Goal: Check status: Check status

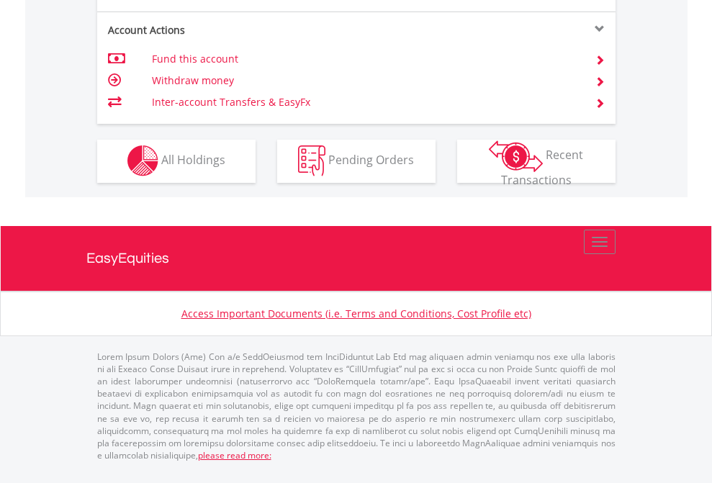
scroll to position [1347, 0]
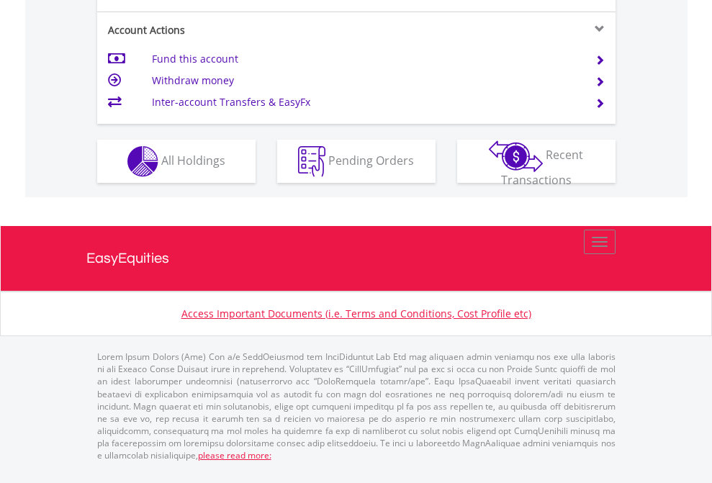
scroll to position [1352, 0]
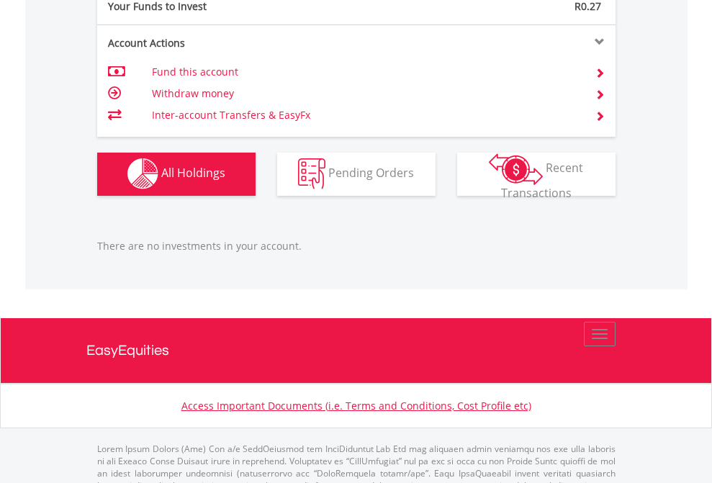
scroll to position [1426, 0]
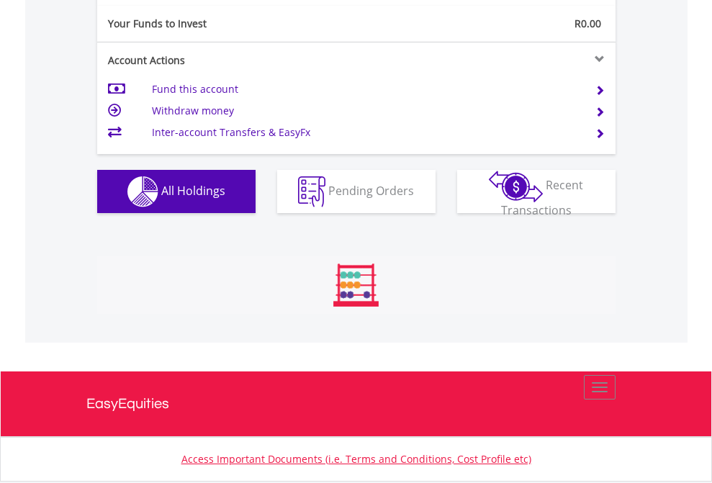
scroll to position [138, 226]
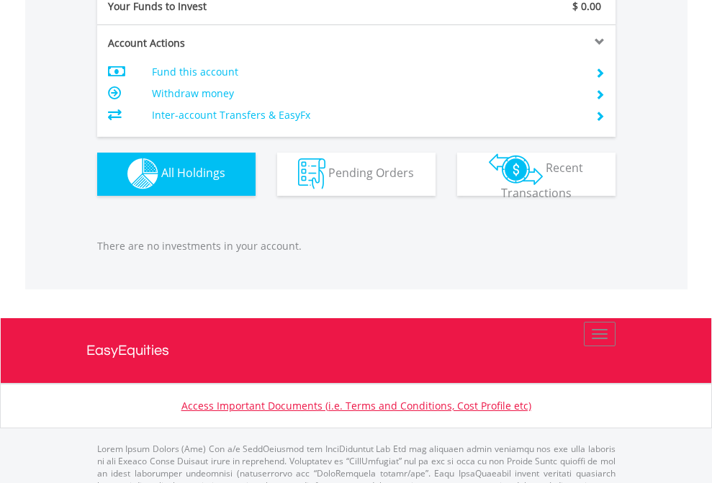
scroll to position [1426, 0]
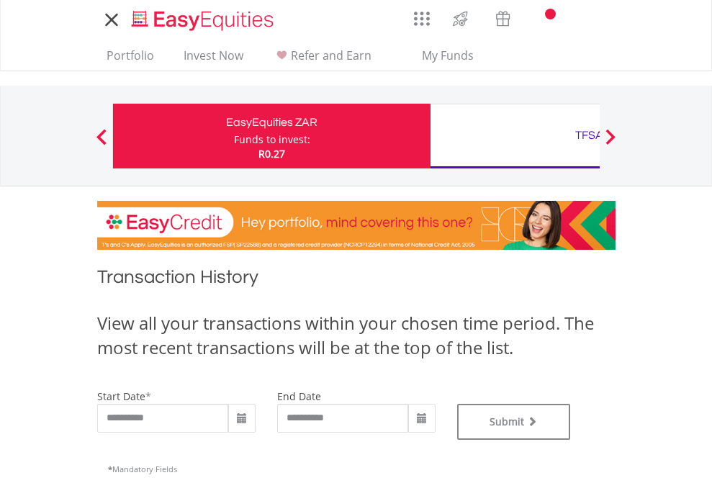
type input "**********"
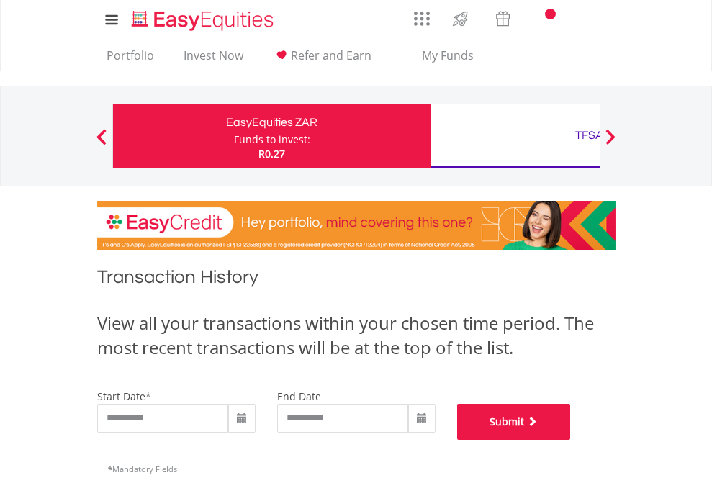
click at [571, 440] on button "Submit" at bounding box center [514, 422] width 114 height 36
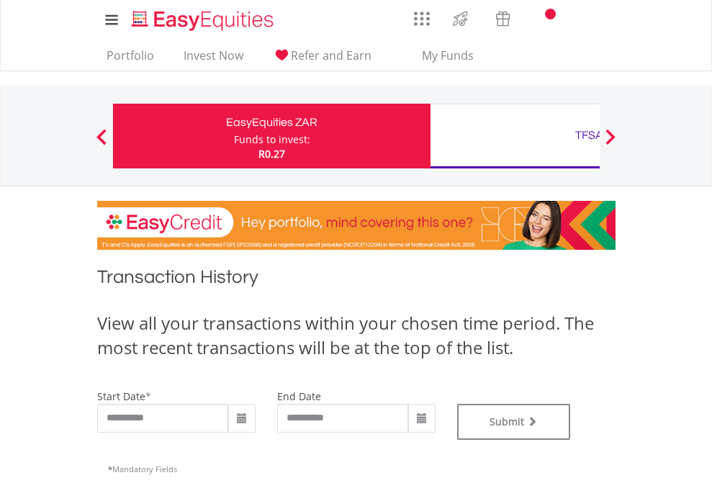
click at [515, 136] on div "TFSA" at bounding box center [589, 135] width 300 height 20
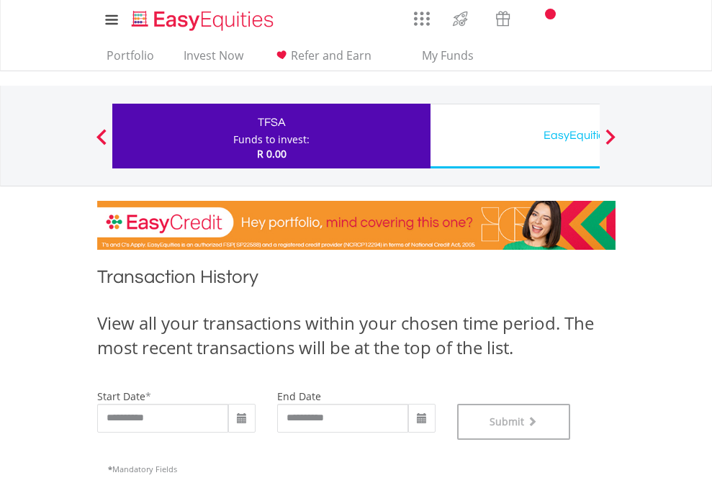
scroll to position [584, 0]
click at [515, 136] on div "EasyEquities USD" at bounding box center [589, 135] width 300 height 20
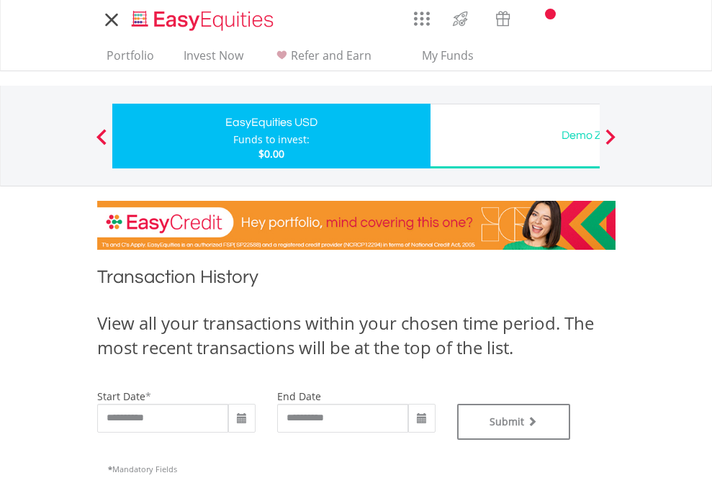
type input "**********"
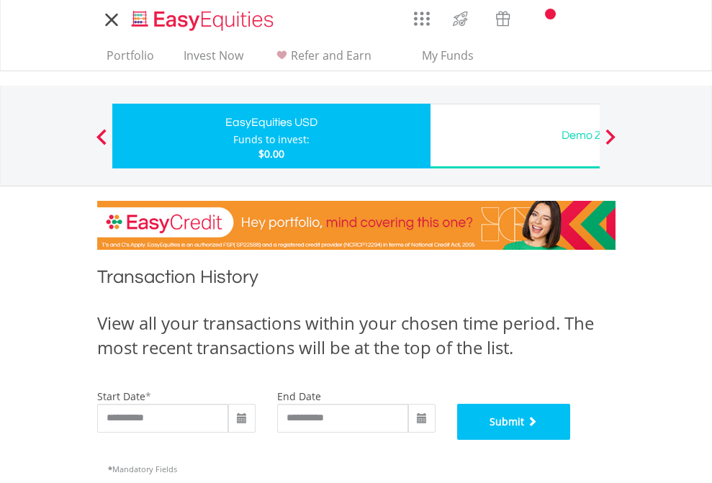
click at [571, 440] on button "Submit" at bounding box center [514, 422] width 114 height 36
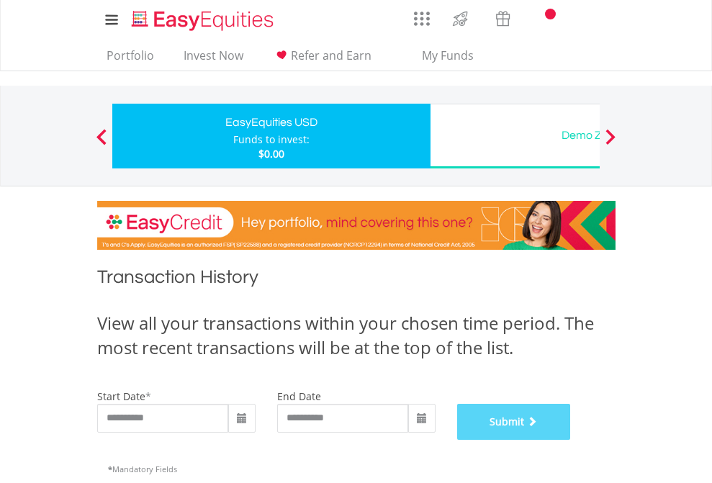
scroll to position [584, 0]
